Goal: Task Accomplishment & Management: Use online tool/utility

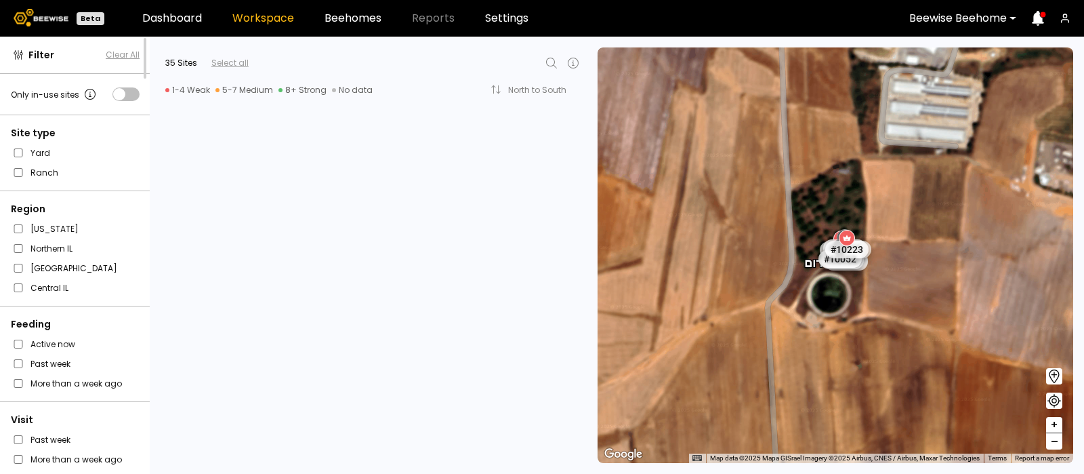
scroll to position [4561, 0]
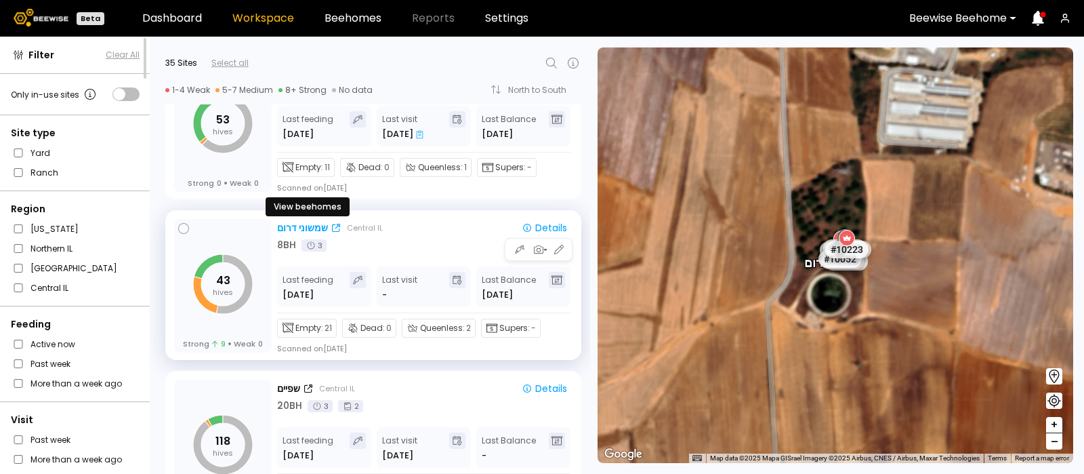
click at [305, 225] on div "שמשוני דרום" at bounding box center [302, 228] width 51 height 14
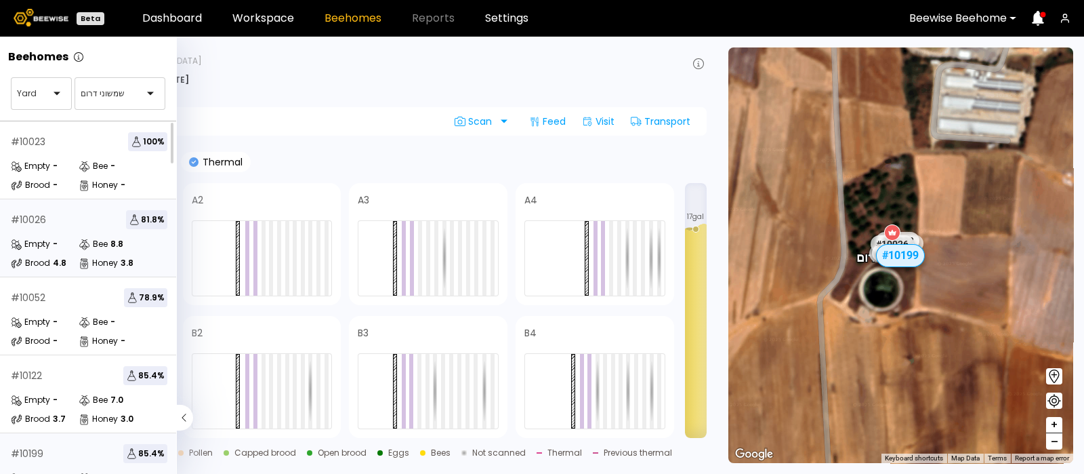
click at [100, 246] on div "Bee" at bounding box center [93, 244] width 29 height 14
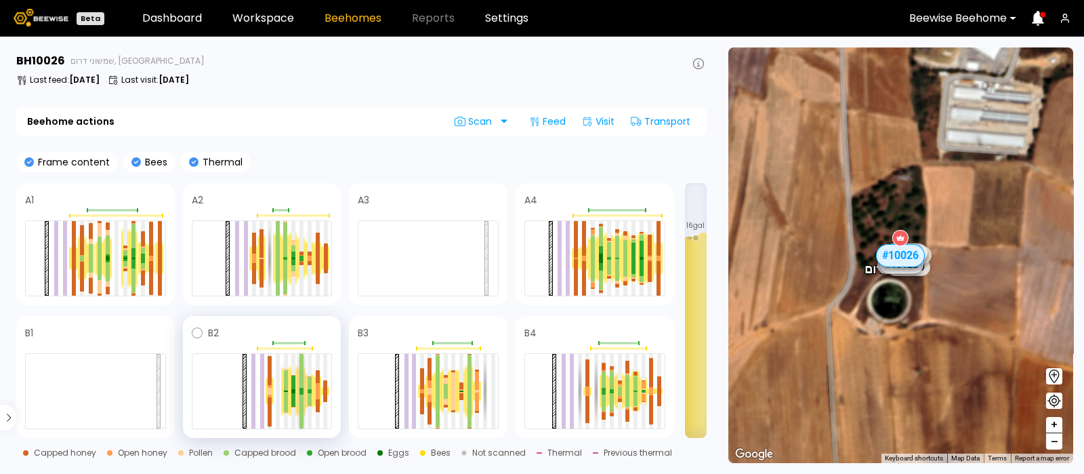
click at [302, 383] on div at bounding box center [302, 371] width 4 height 34
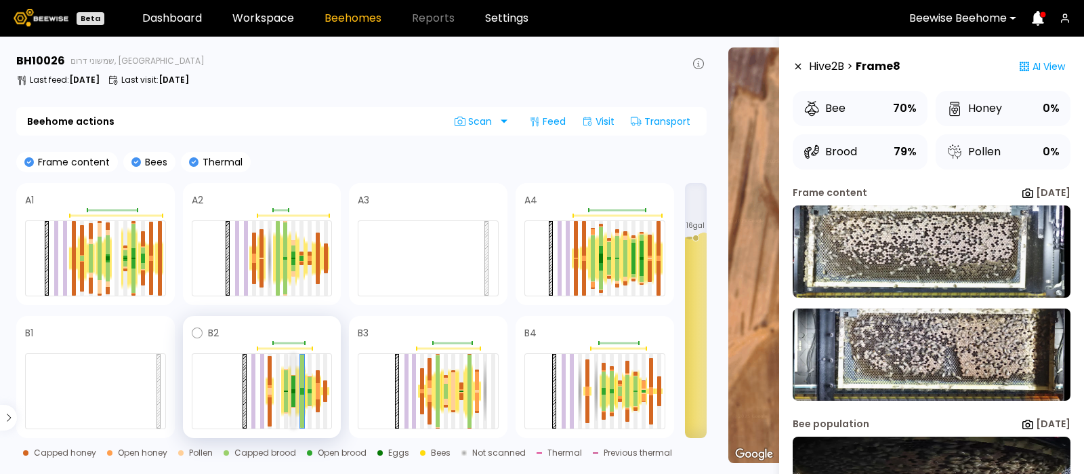
click at [292, 385] on div at bounding box center [293, 383] width 4 height 14
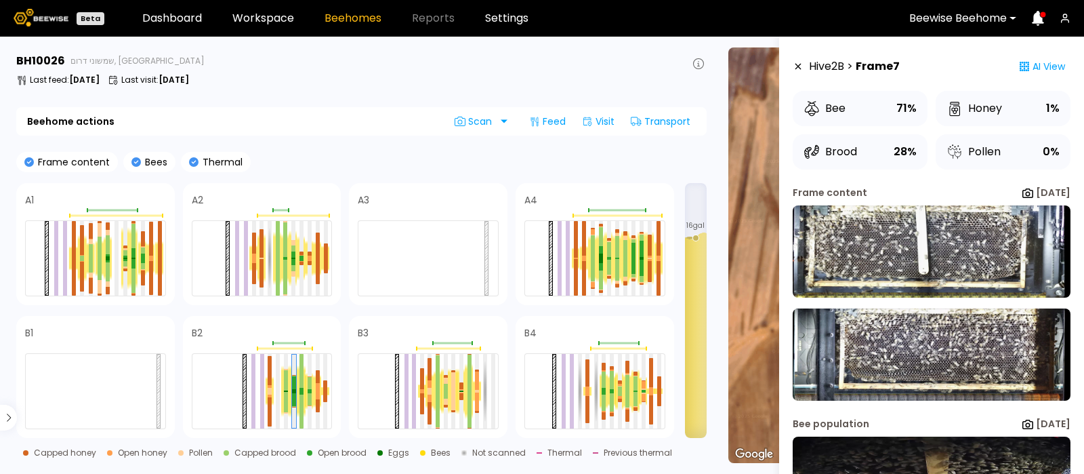
click at [357, 157] on div "Frame content Bees Thermal" at bounding box center [361, 162] width 691 height 20
click at [198, 332] on icon at bounding box center [197, 332] width 11 height 11
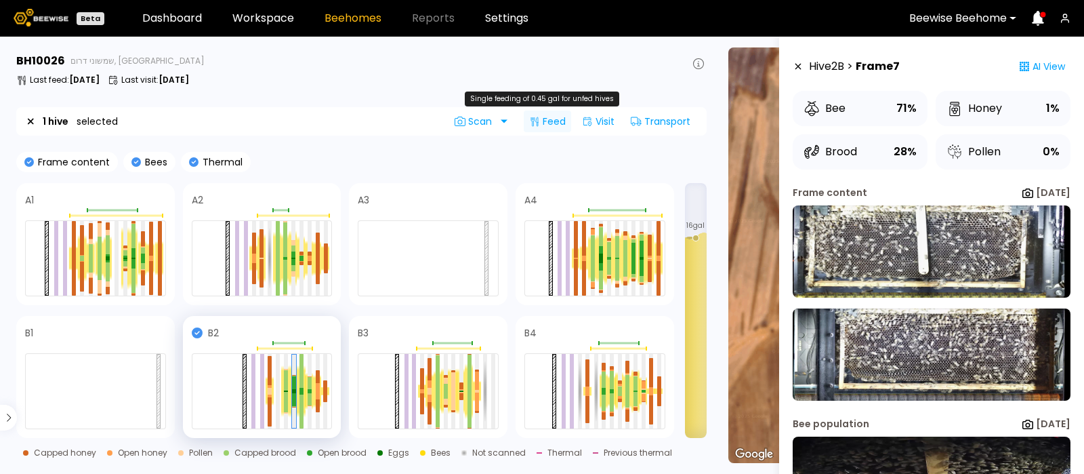
click at [550, 119] on div "Feed" at bounding box center [547, 121] width 47 height 22
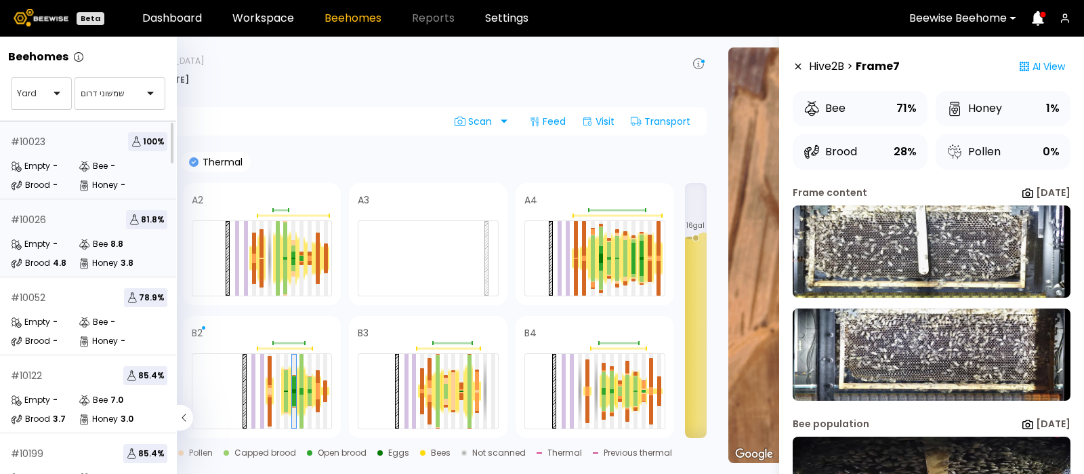
click at [62, 163] on div "Empty -" at bounding box center [45, 166] width 68 height 14
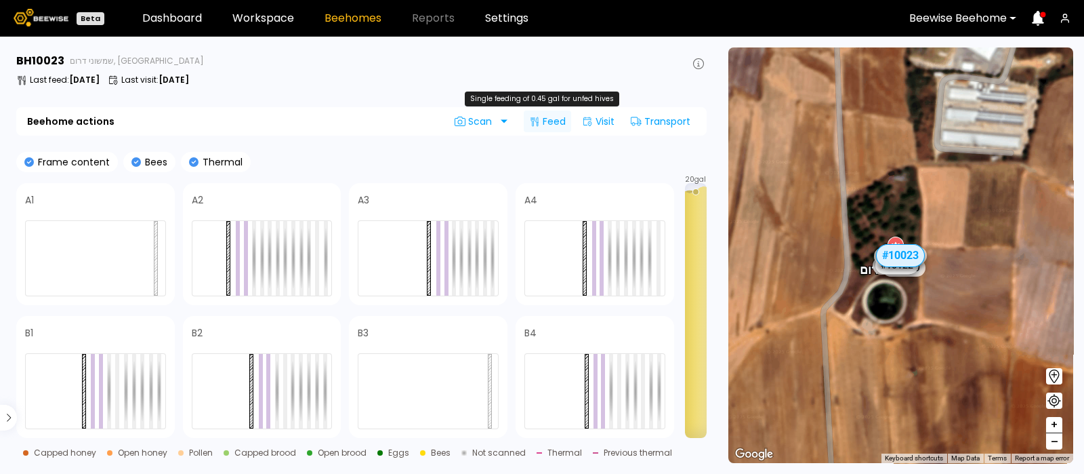
click at [548, 123] on div "Feed" at bounding box center [547, 121] width 47 height 22
